Goal: Task Accomplishment & Management: Complete application form

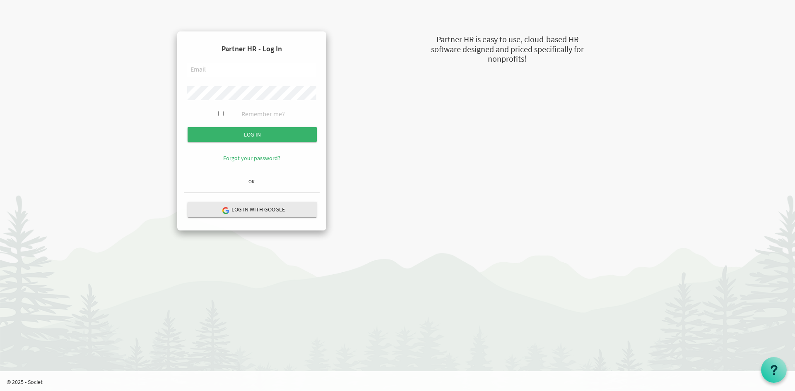
click at [250, 69] on input "text" at bounding box center [251, 70] width 129 height 14
click at [187, 127] on input "Log in" at bounding box center [251, 134] width 129 height 15
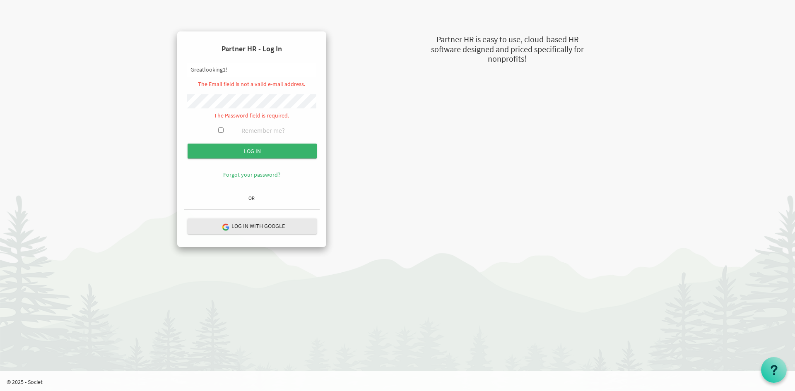
drag, startPoint x: 250, startPoint y: 69, endPoint x: 0, endPoint y: 43, distance: 251.3
click at [0, 43] on body "Partner HR - Log In Greatlooking1! The Email field is not a valid e-mail addres…" at bounding box center [397, 127] width 795 height 255
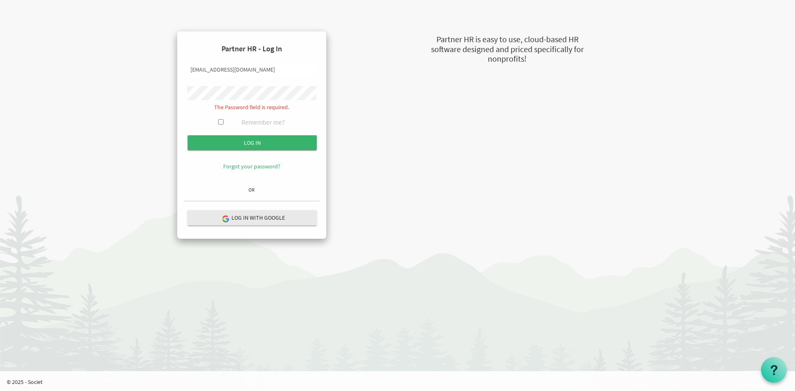
type input "zamir@newcircles.ca"
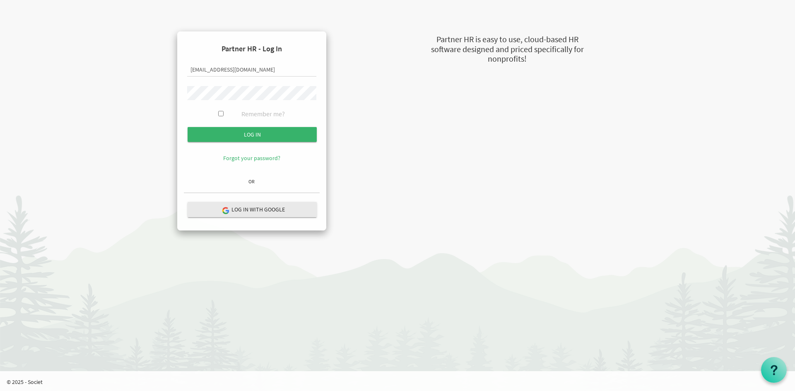
click at [187, 127] on input "Log in" at bounding box center [251, 134] width 129 height 15
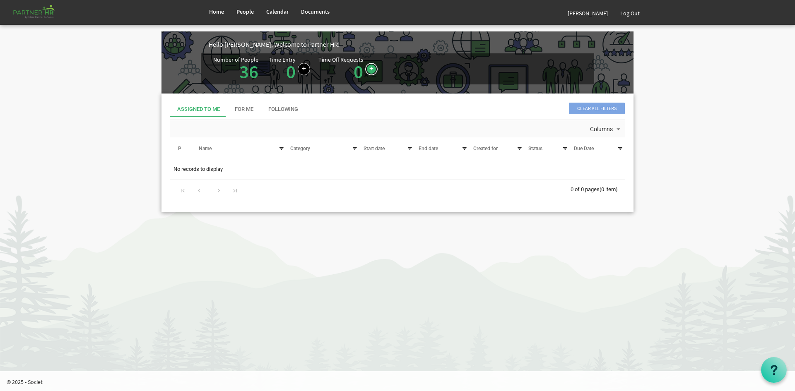
click at [368, 71] on link at bounding box center [371, 69] width 12 height 12
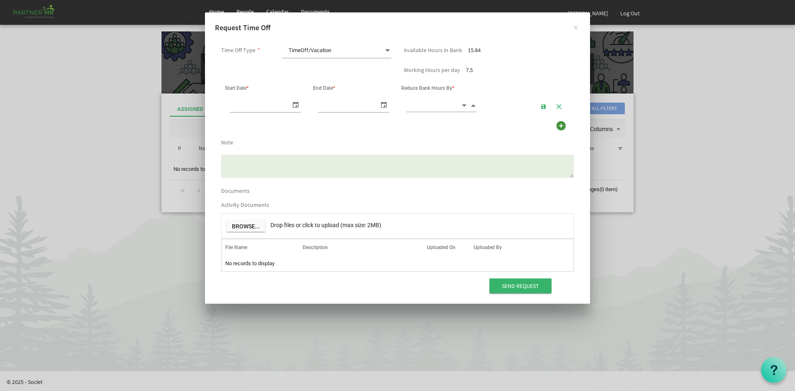
scroll to position [0, 9]
click at [350, 49] on span "TimeOff/Vacation TimeOff/Vacation" at bounding box center [336, 50] width 109 height 15
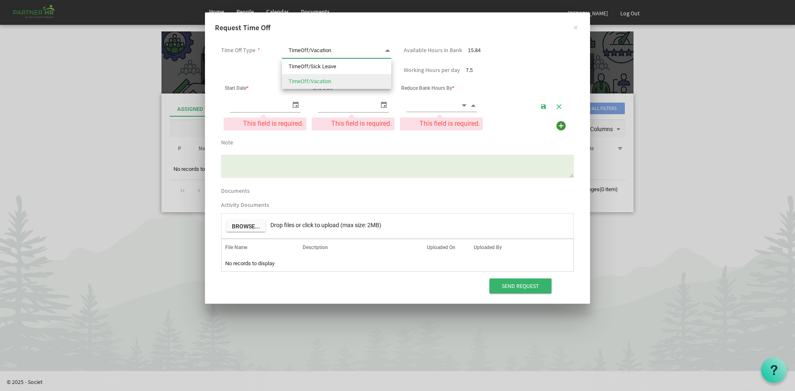
click at [346, 80] on li "TimeOff/Vacation" at bounding box center [336, 81] width 109 height 15
type input "[DATE]"
click at [298, 103] on span "select" at bounding box center [295, 104] width 10 height 12
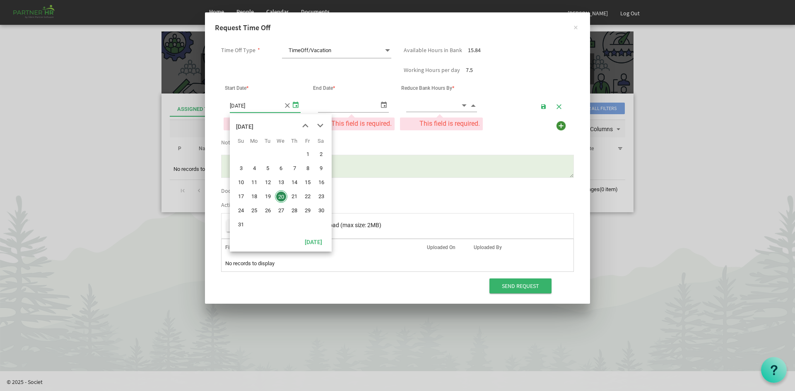
drag, startPoint x: 282, startPoint y: 196, endPoint x: 286, endPoint y: 193, distance: 4.5
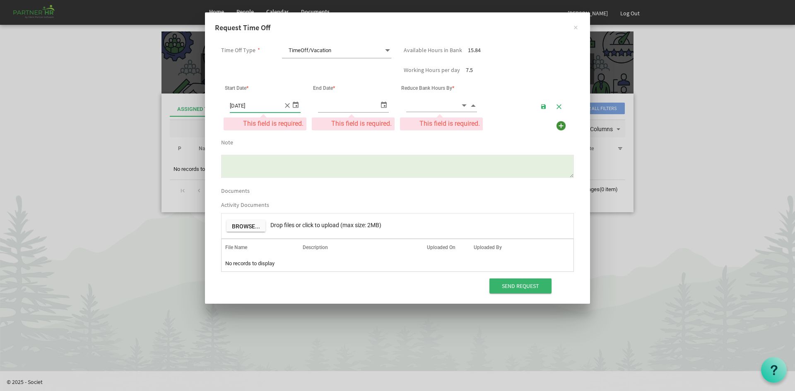
type input "[DATE]"
click at [383, 103] on span "select" at bounding box center [384, 104] width 10 height 12
click at [473, 104] on span "Increment value" at bounding box center [472, 106] width 7 height 10
type input "1.00"
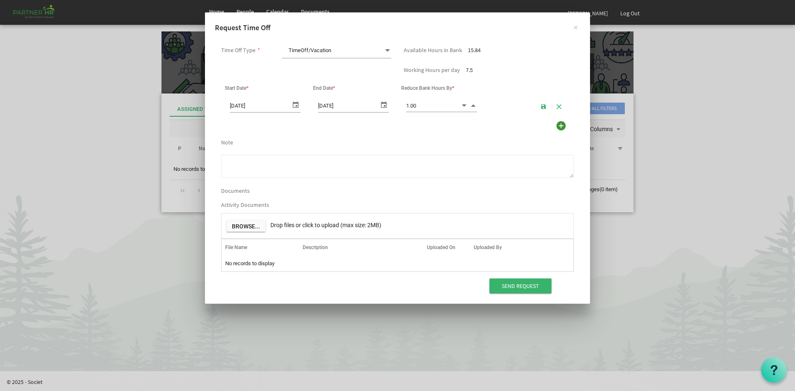
click at [398, 161] on textarea "Note" at bounding box center [397, 166] width 353 height 23
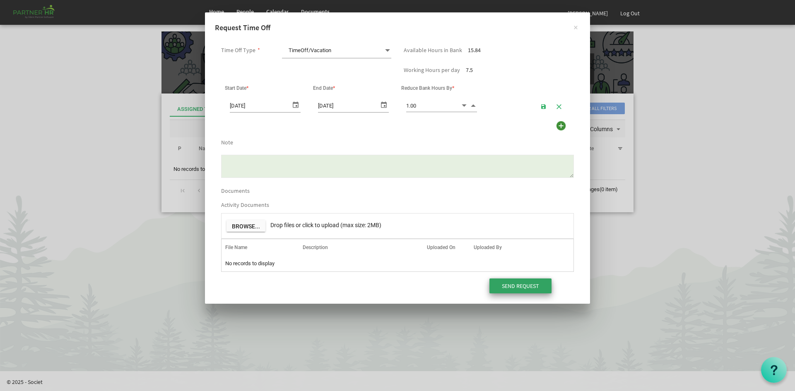
click at [515, 280] on input "Send Request" at bounding box center [520, 285] width 62 height 15
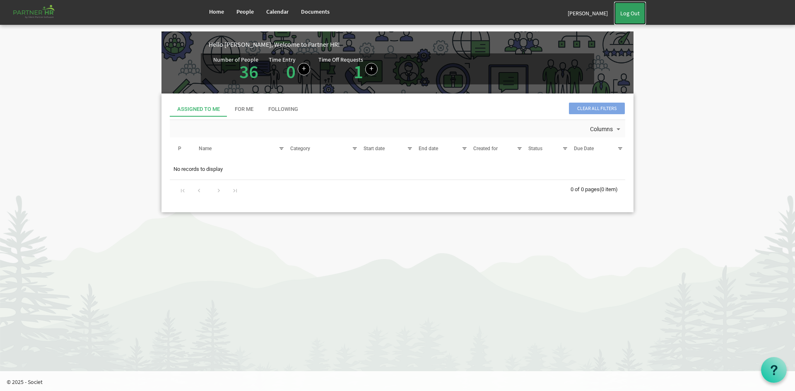
click at [629, 13] on link "Log Out" at bounding box center [630, 13] width 32 height 23
